Goal: Transaction & Acquisition: Purchase product/service

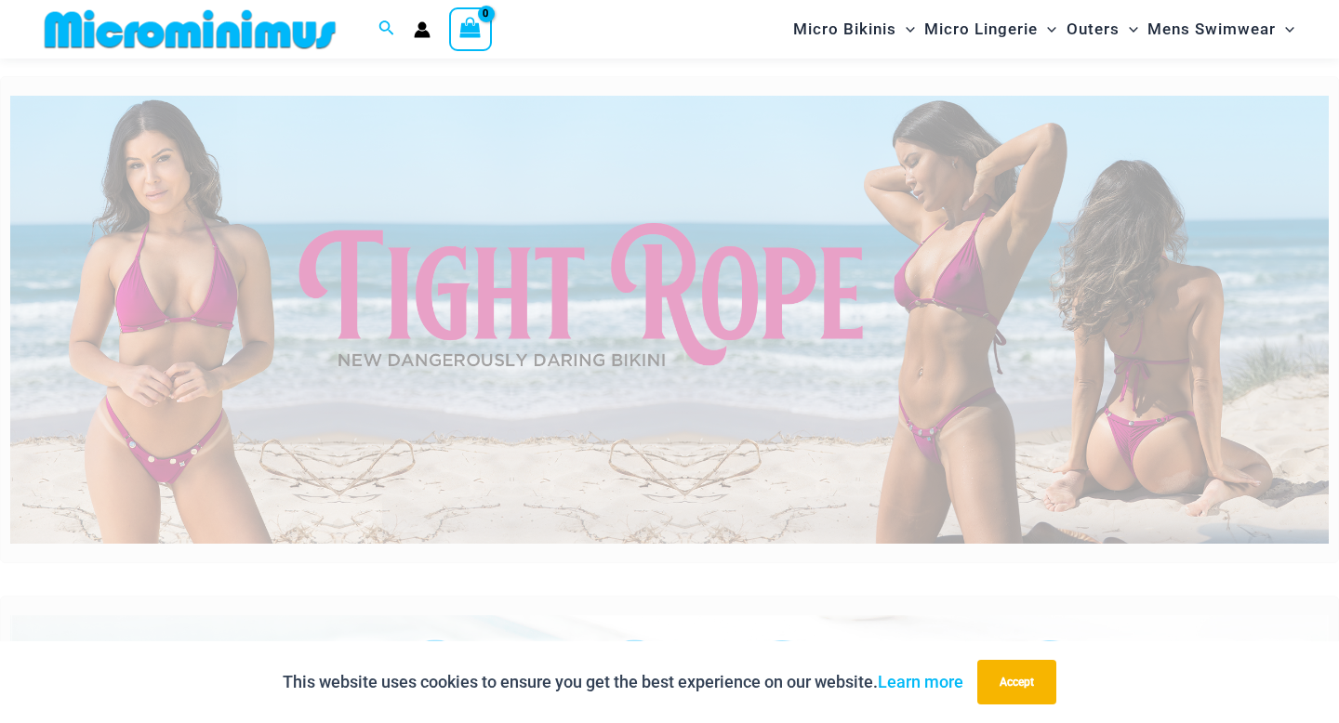
scroll to position [53, 0]
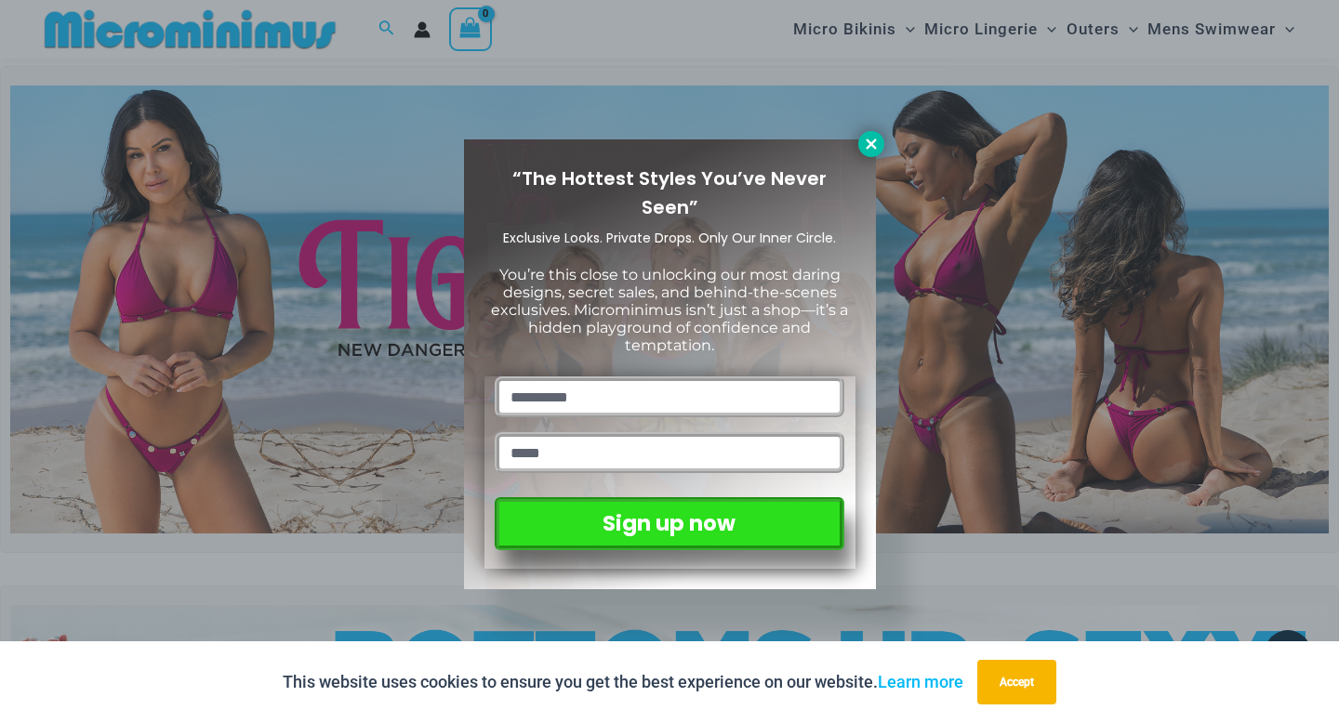
click at [869, 143] on icon at bounding box center [870, 144] width 10 height 10
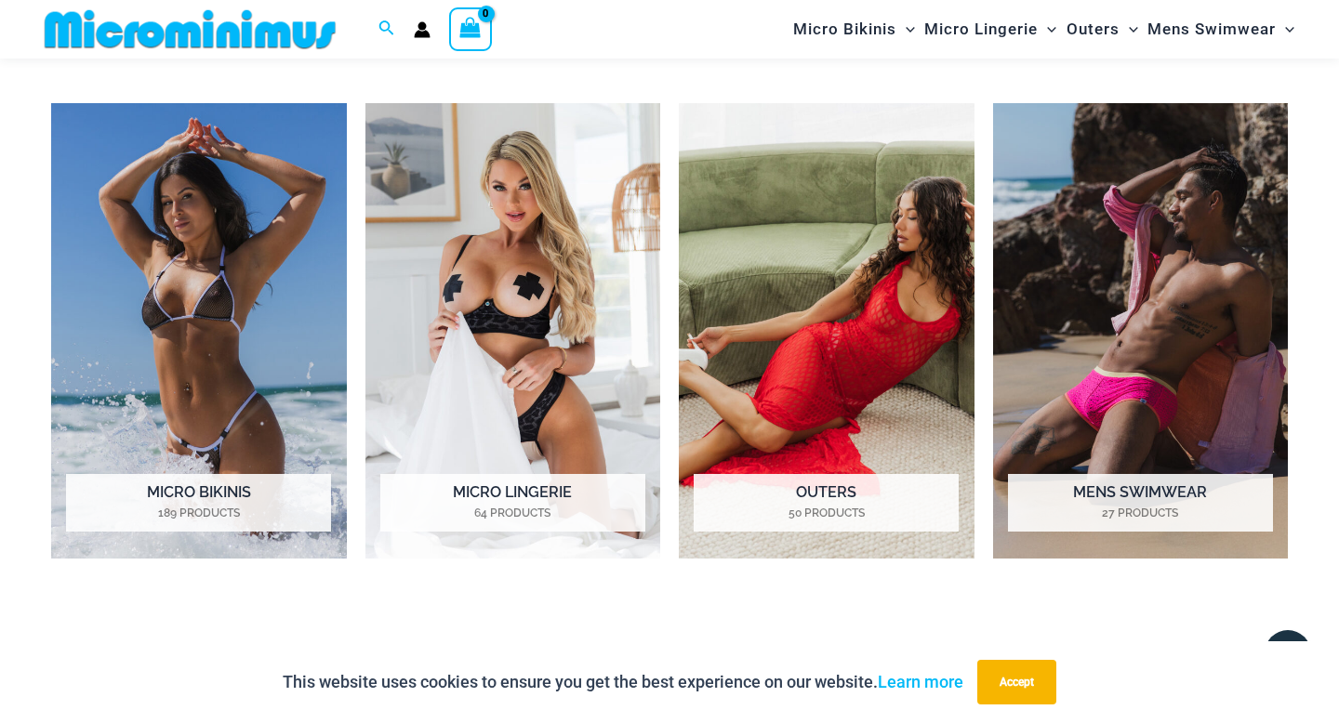
scroll to position [1373, 0]
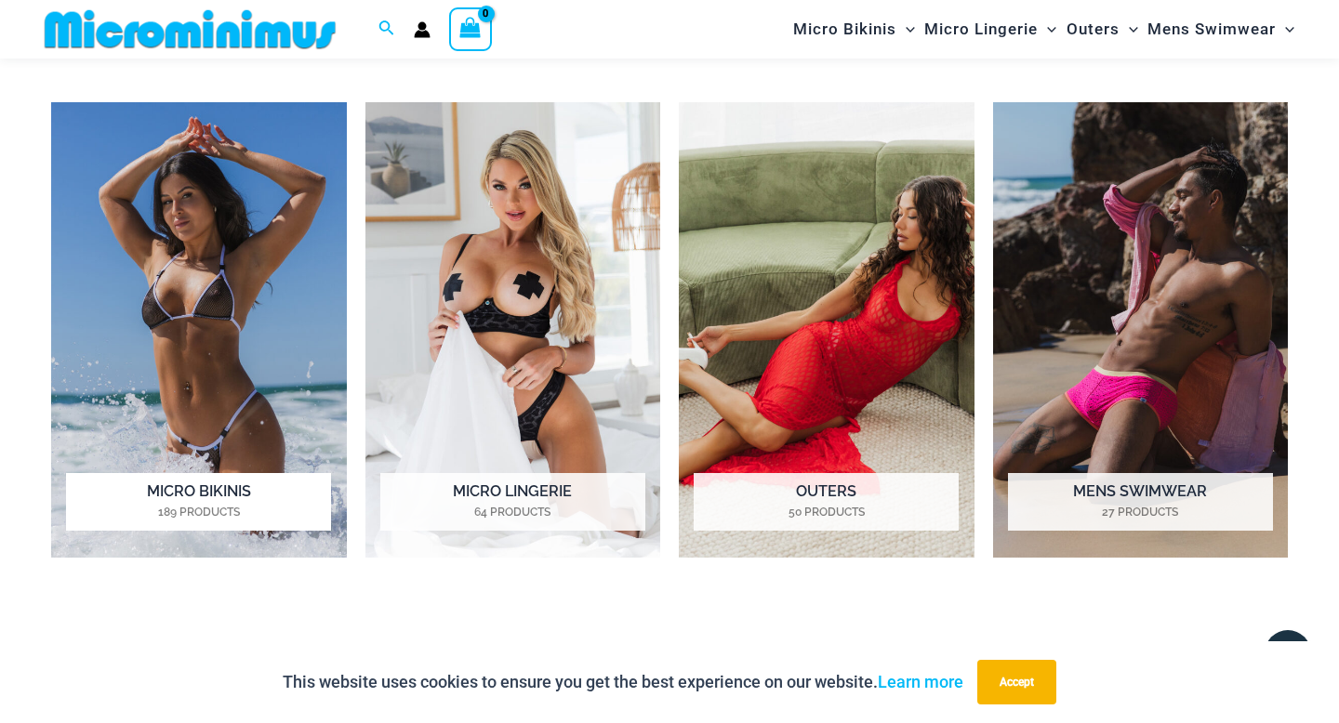
click at [256, 342] on img "Visit product category Micro Bikinis" at bounding box center [199, 330] width 296 height 456
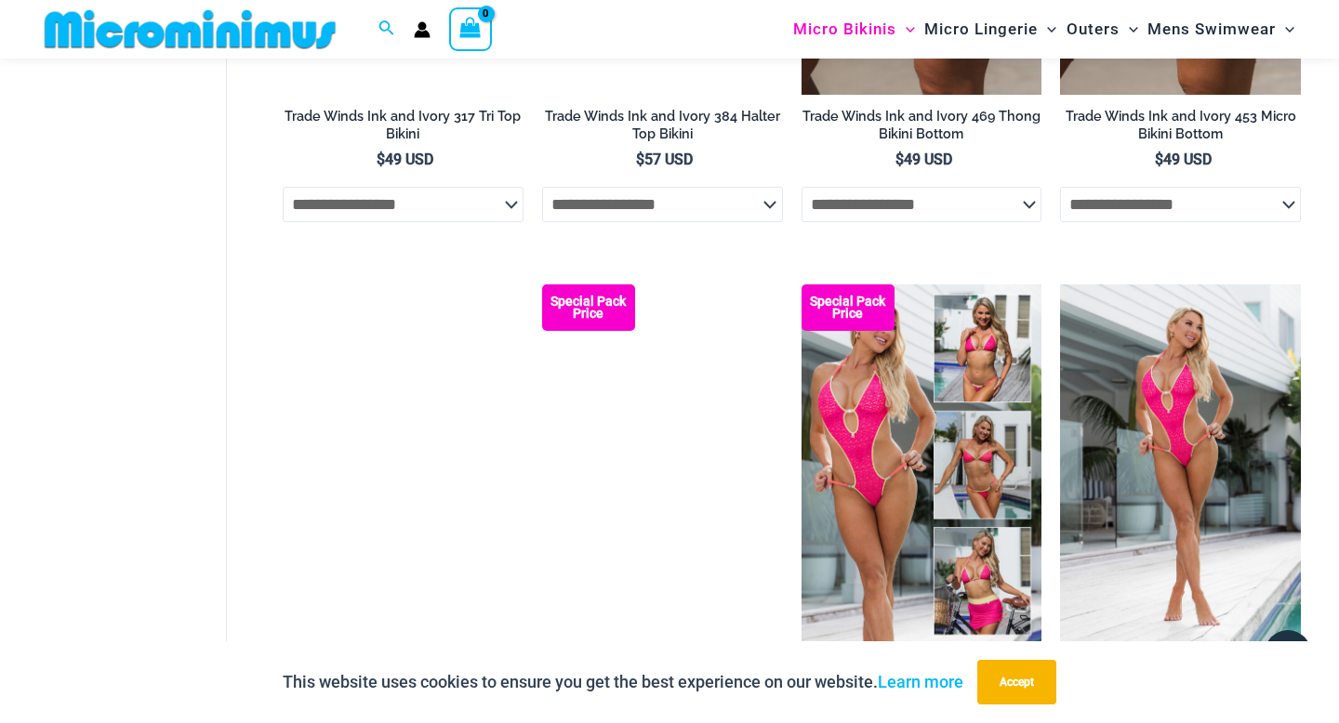
scroll to position [2033, 0]
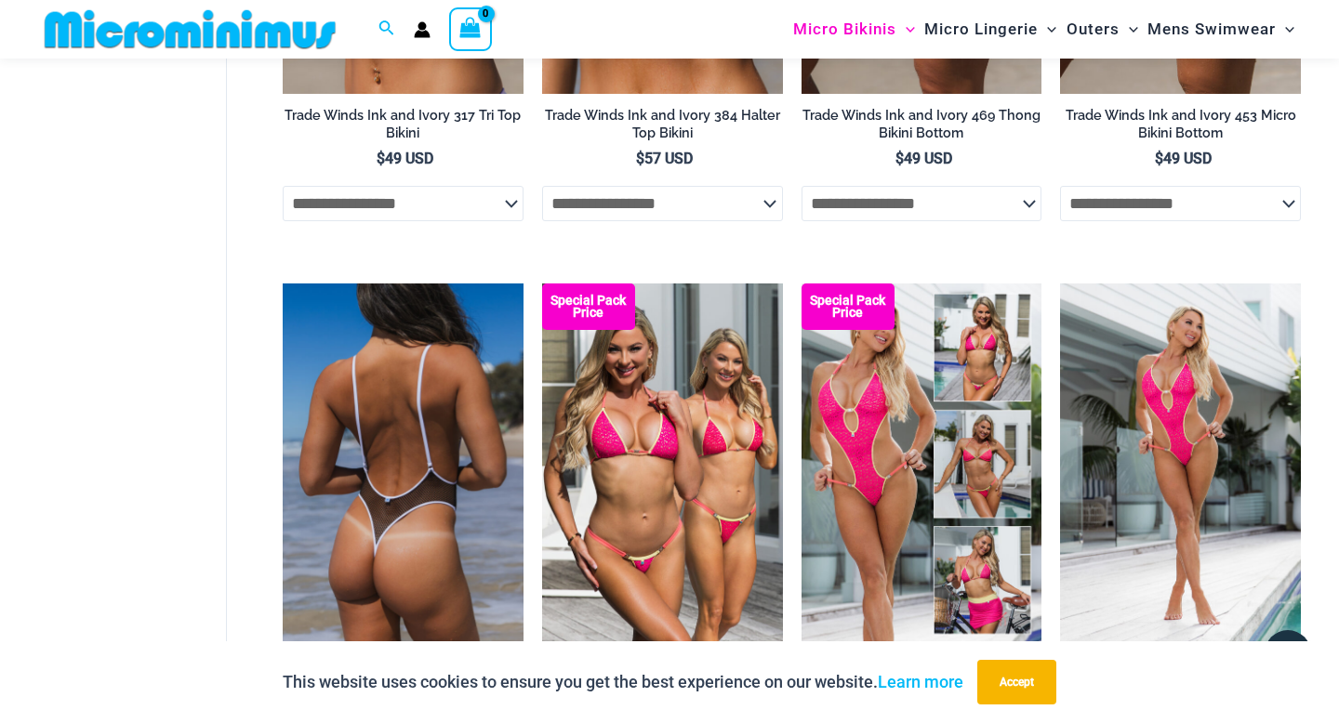
click at [428, 417] on img at bounding box center [403, 464] width 241 height 361
